Goal: Task Accomplishment & Management: Use online tool/utility

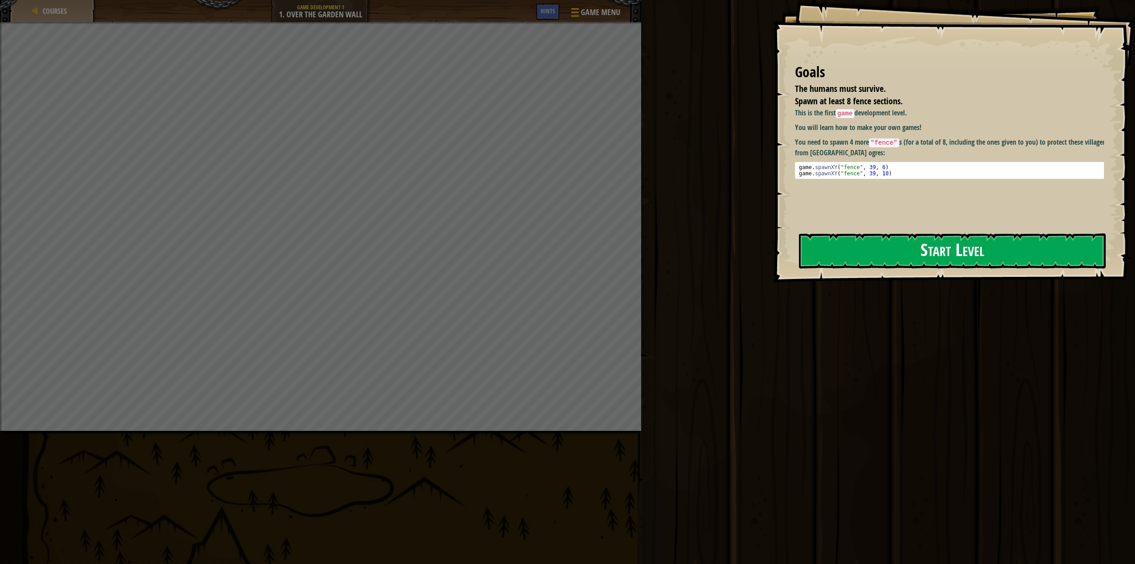
click at [898, 255] on button "Start Level" at bounding box center [952, 250] width 307 height 35
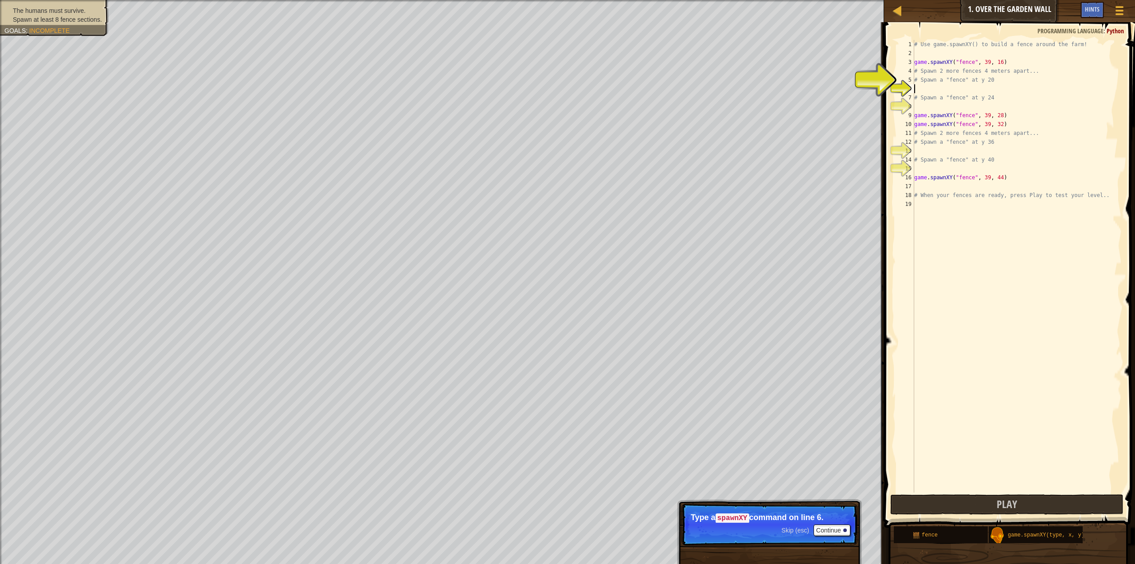
click at [921, 90] on div "# Use game.spawnXY() to build a fence around the farm! game . spawnXY ( "fence"…" at bounding box center [1017, 275] width 209 height 470
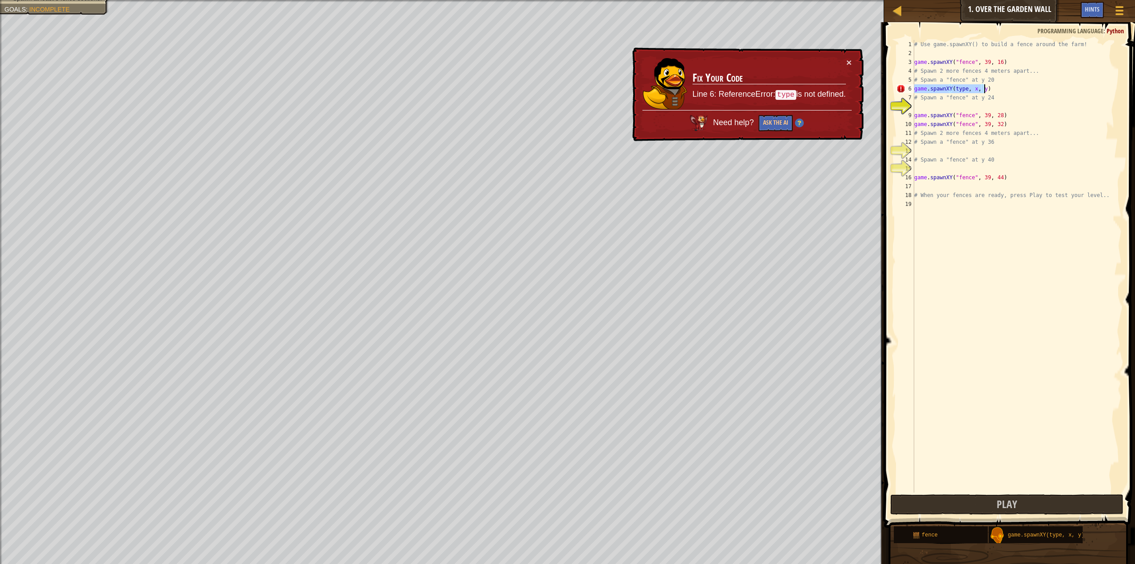
click at [963, 89] on div "# Use game.spawnXY() to build a fence around the farm! game . spawnXY ( "fence"…" at bounding box center [1017, 266] width 209 height 452
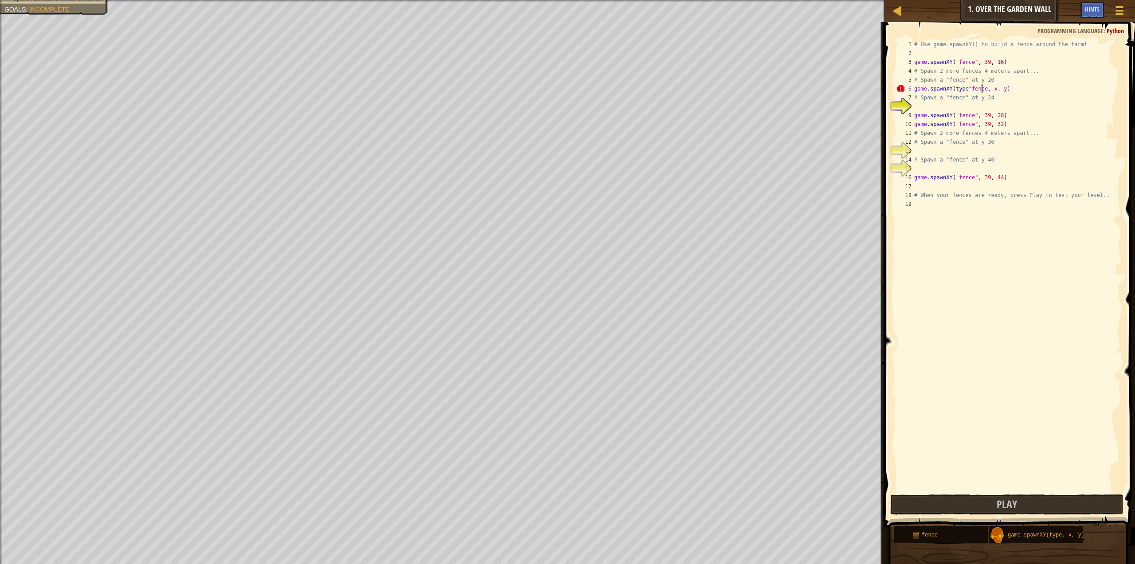
scroll to position [4, 6]
click at [991, 87] on div "# Use game.spawnXY() to build a fence around the farm! game . spawnXY ( "fence"…" at bounding box center [1017, 275] width 209 height 470
click at [1011, 90] on div "# Use game.spawnXY() to build a fence around the farm! game . spawnXY ( "fence"…" at bounding box center [1017, 275] width 209 height 470
type textarea "game.spawnXY(type"fence", 39,22)"
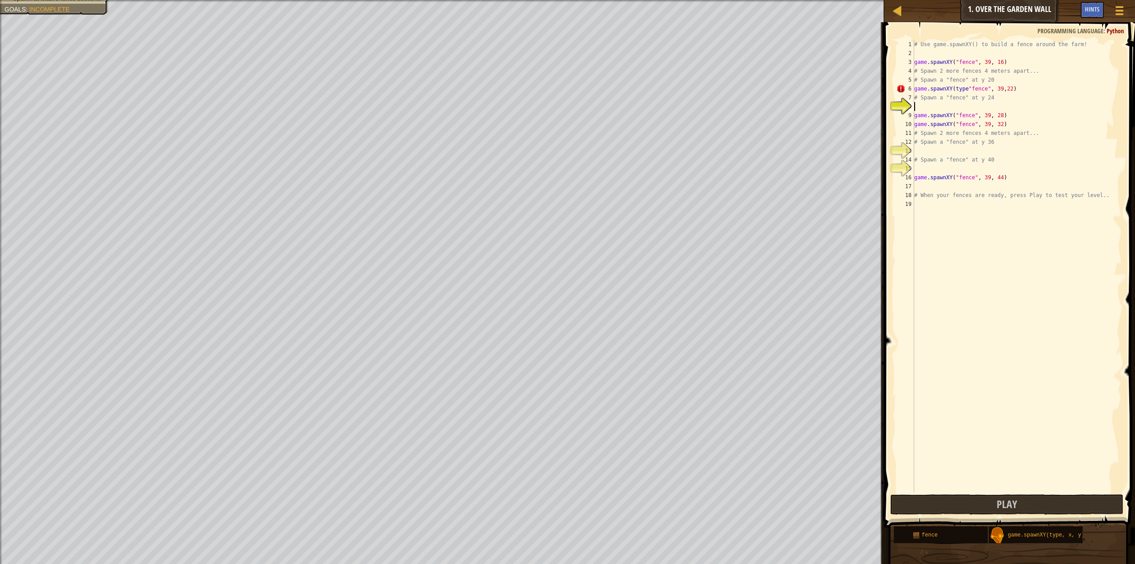
click at [960, 105] on div "# Use game.spawnXY() to build a fence around the farm! game . spawnXY ( "fence"…" at bounding box center [1017, 275] width 209 height 470
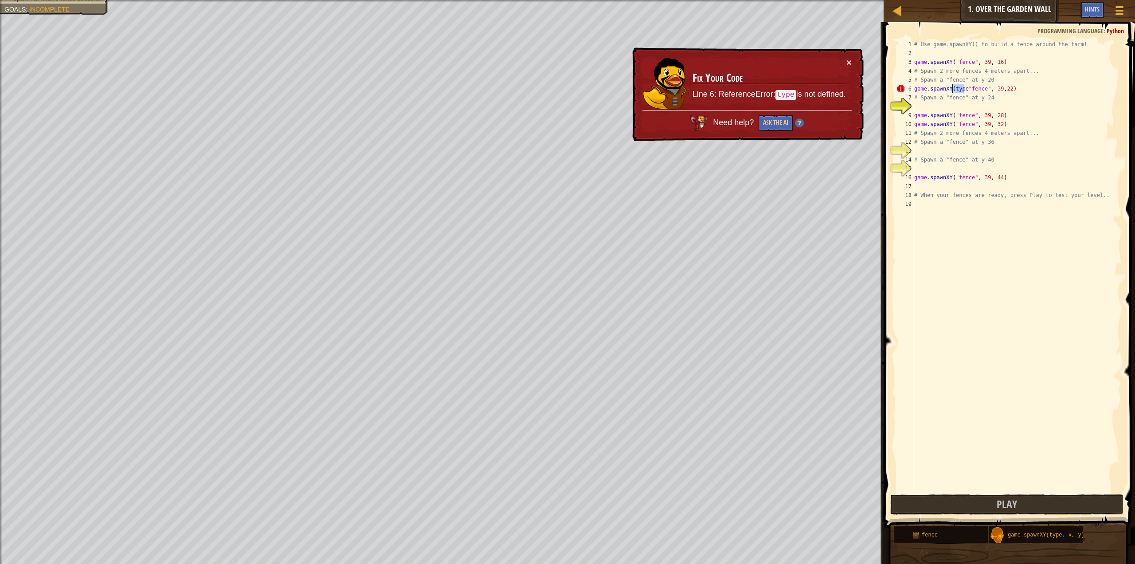
drag, startPoint x: 965, startPoint y: 86, endPoint x: 952, endPoint y: 87, distance: 12.5
click at [952, 87] on div "# Use game.spawnXY() to build a fence around the farm! game . spawnXY ( "fence"…" at bounding box center [1017, 275] width 209 height 470
type textarea "game.spawnXY("fence", 39,22)"
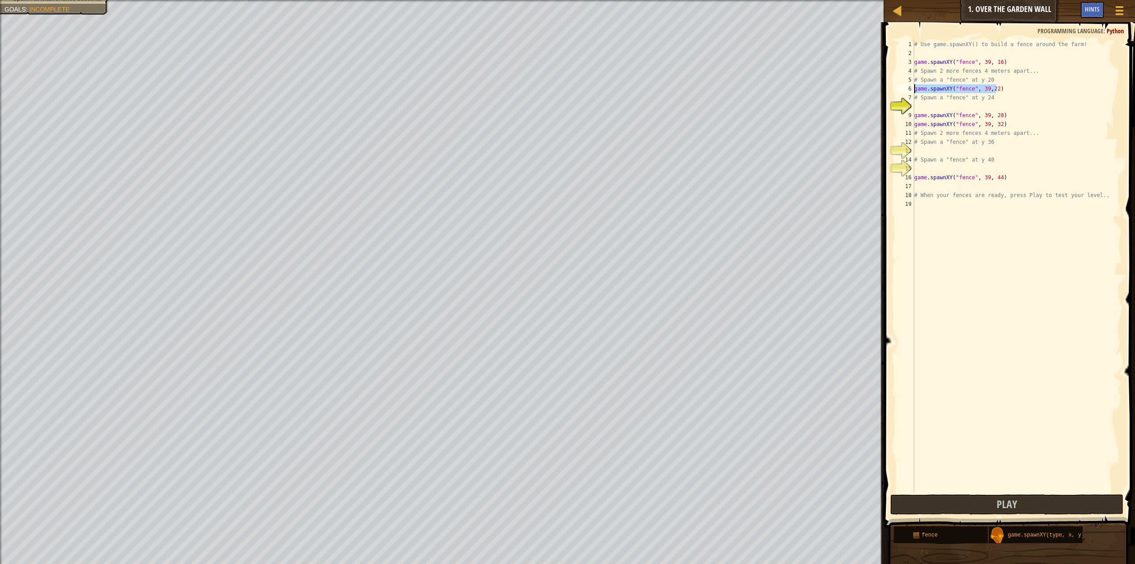
drag, startPoint x: 1002, startPoint y: 87, endPoint x: 919, endPoint y: 90, distance: 83.0
click at [916, 90] on div "# Use game.spawnXY() to build a fence around the farm! game . spawnXY ( "fence"…" at bounding box center [1017, 275] width 209 height 470
click at [930, 108] on div "# Use game.spawnXY() to build a fence around the farm! game . spawnXY ( "fence"…" at bounding box center [1017, 275] width 209 height 470
paste textarea "ame.spawnXY("fence", 39,22)"
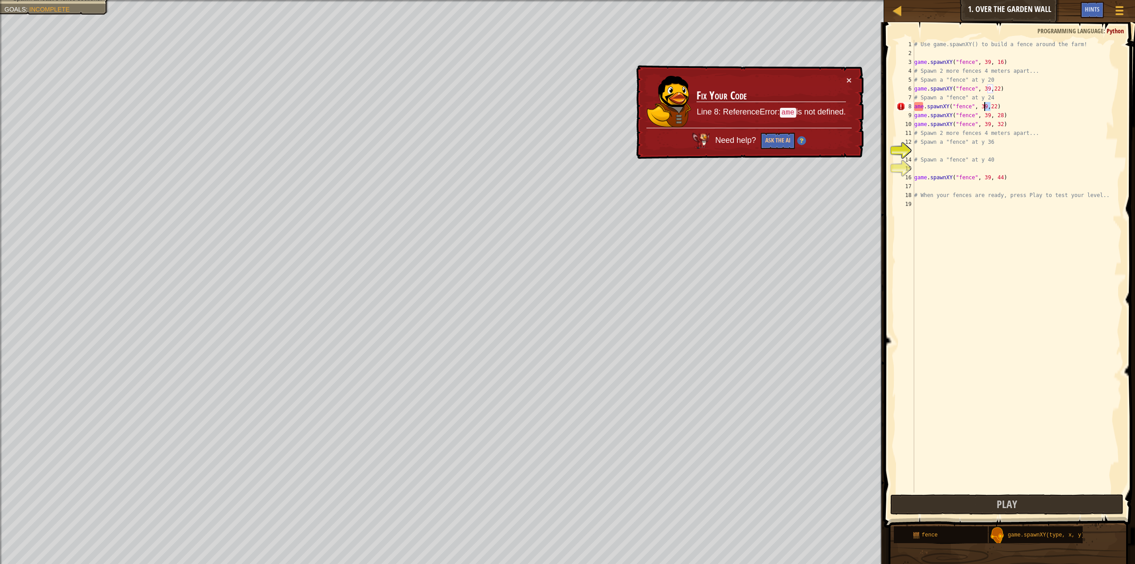
click at [985, 106] on div "# Use game.spawnXY() to build a fence around the farm! game . spawnXY ( "fence"…" at bounding box center [1017, 275] width 209 height 470
click at [916, 109] on div "# Use game.spawnXY() to build a fence around the farm! game . spawnXY ( "fence"…" at bounding box center [1017, 275] width 209 height 470
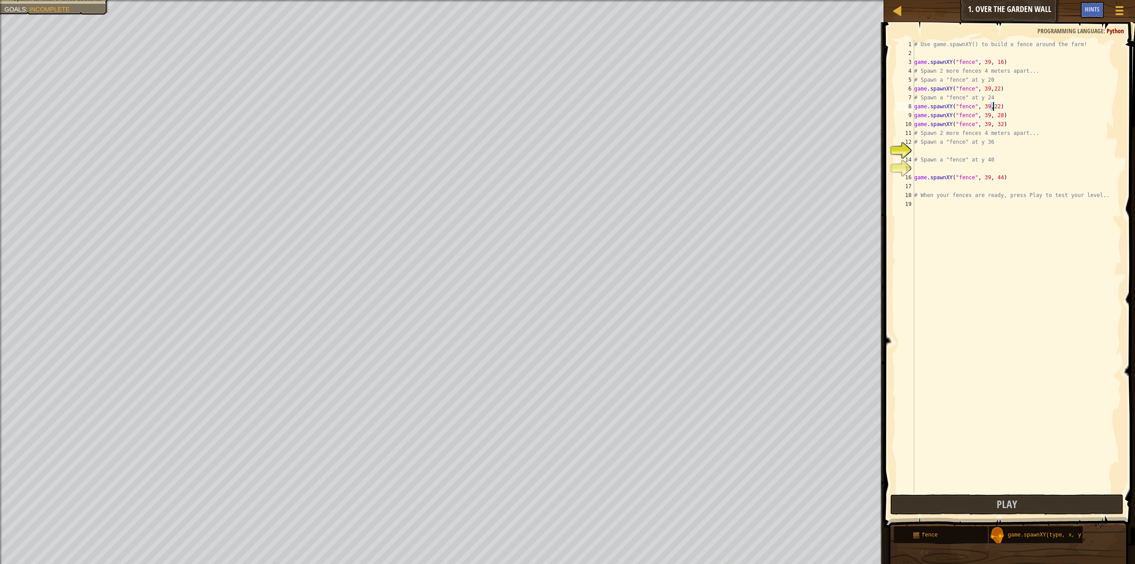
click at [992, 107] on div "# Use game.spawnXY() to build a fence around the farm! game . spawnXY ( "fence"…" at bounding box center [1017, 275] width 209 height 470
click at [991, 88] on div "# Use game.spawnXY() to build a fence around the farm! game . spawnXY ( "fence"…" at bounding box center [1017, 275] width 209 height 470
drag, startPoint x: 1007, startPoint y: 121, endPoint x: 916, endPoint y: 124, distance: 91.0
click at [916, 124] on div "# Use game.spawnXY() to build a fence around the farm! game . spawnXY ( "fence"…" at bounding box center [1017, 275] width 209 height 470
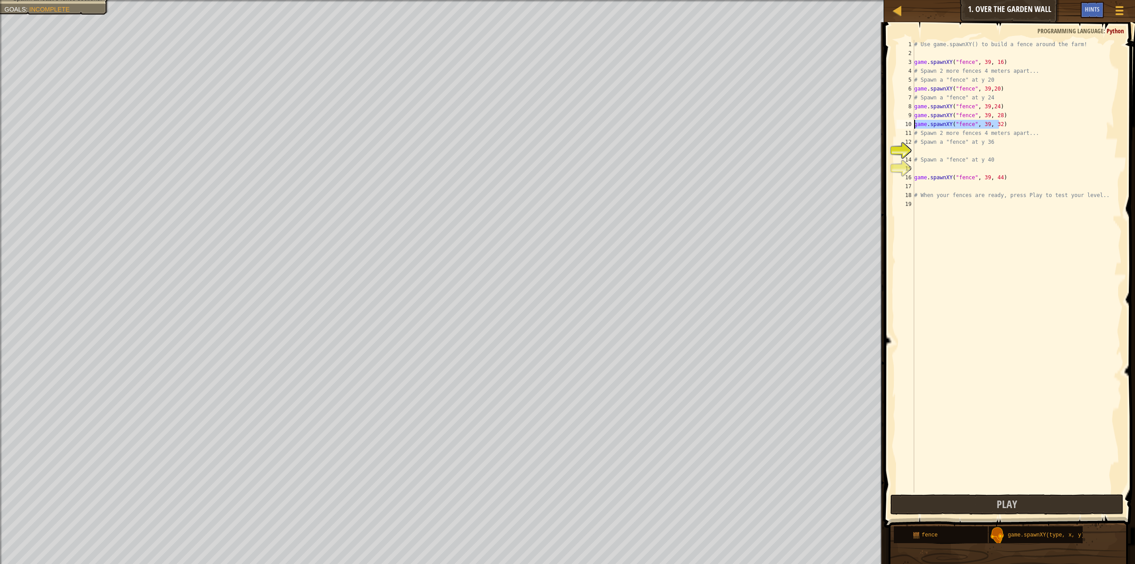
type textarea "game.spawnXY("fence", 39, 32)"
click at [934, 149] on div "# Use game.spawnXY() to build a fence around the farm! game . spawnXY ( "fence"…" at bounding box center [1017, 275] width 209 height 470
paste textarea "game.spawnXY("fence", 39, 32)"
click at [995, 151] on div "# Use game.spawnXY() to build a fence around the farm! game . spawnXY ( "fence"…" at bounding box center [1017, 275] width 209 height 470
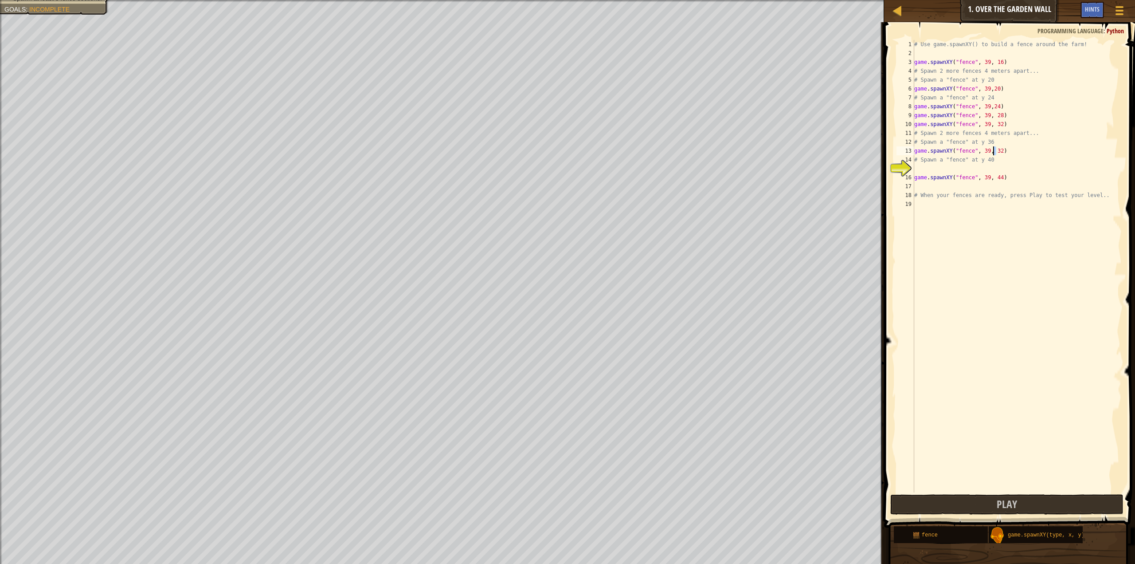
type textarea "game.spawnXY("fence", 39, 36)"
click at [979, 168] on div "# Use game.spawnXY() to build a fence around the farm! game . spawnXY ( "fence"…" at bounding box center [1017, 275] width 209 height 470
paste textarea "game.spawnXY("fence", 39, 32)"
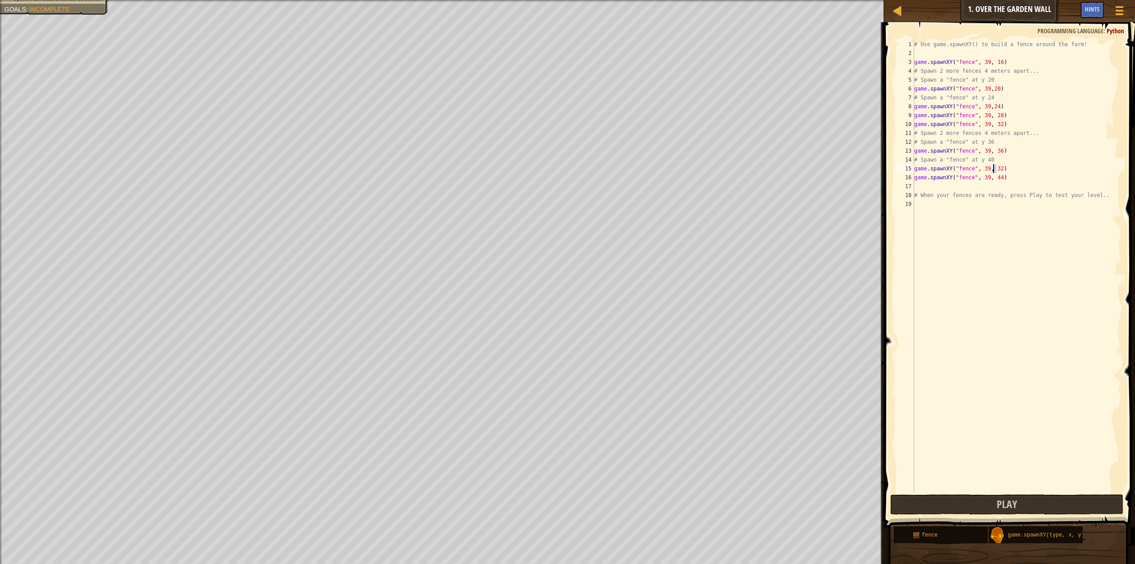
click at [992, 169] on div "# Use game.spawnXY() to build a fence around the farm! game . spawnXY ( "fence"…" at bounding box center [1017, 275] width 209 height 470
type textarea "game.spawnXY("fence", 39, 40)"
click at [1001, 507] on span "Play" at bounding box center [1007, 504] width 20 height 14
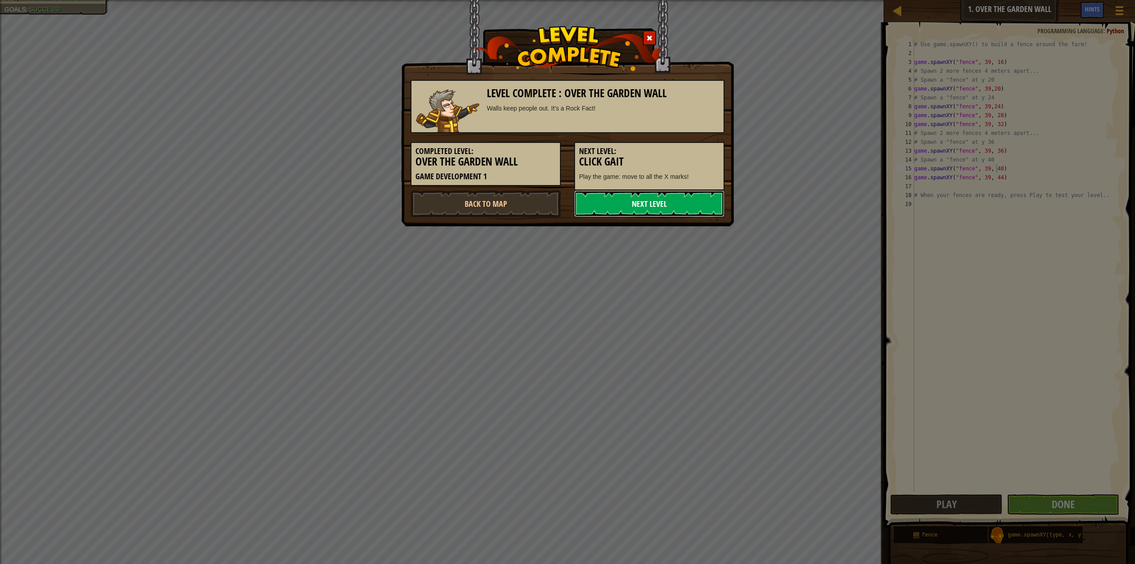
click at [648, 207] on link "Next Level" at bounding box center [649, 203] width 150 height 27
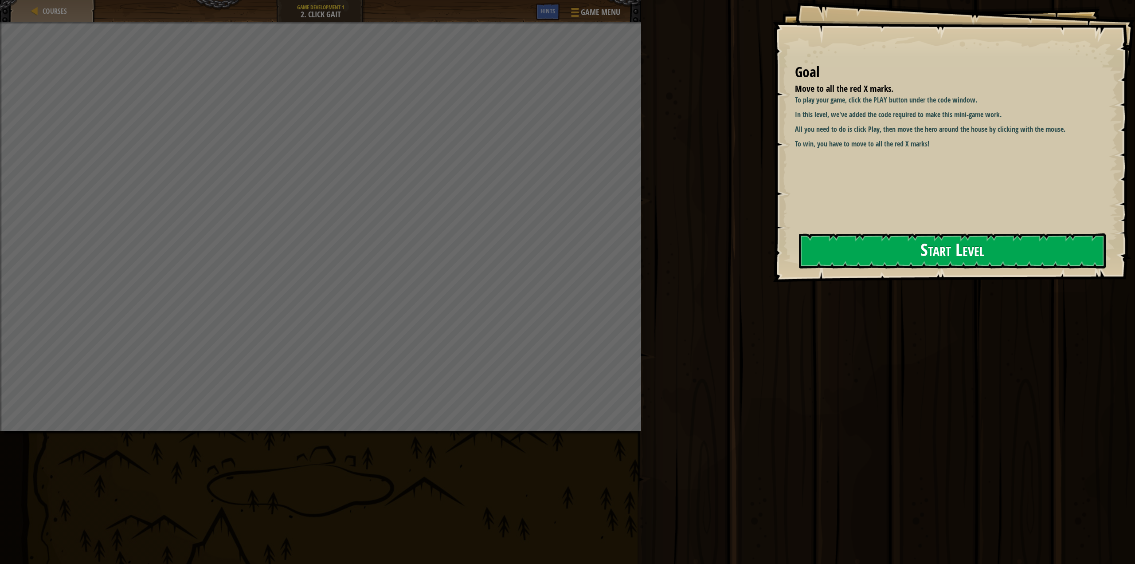
click at [836, 254] on button "Start Level" at bounding box center [952, 250] width 307 height 35
